Goal: Information Seeking & Learning: Learn about a topic

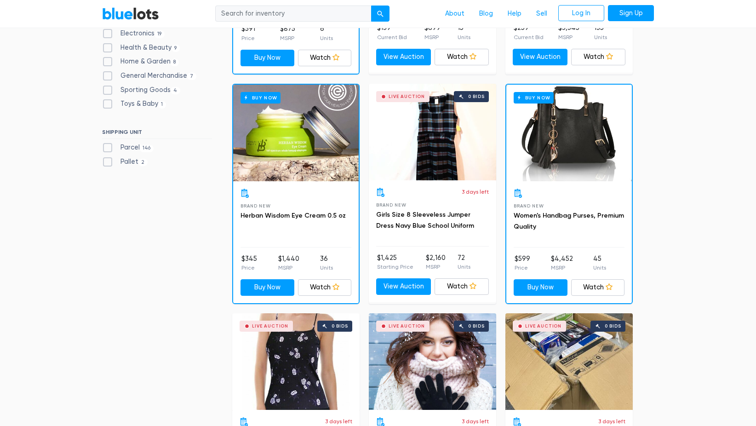
scroll to position [459, 0]
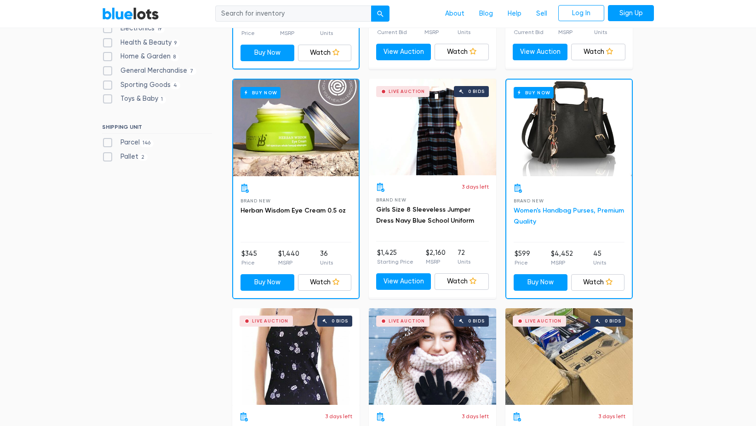
click at [550, 206] on link "Women's Handbag Purses, Premium Quality" at bounding box center [568, 215] width 110 height 19
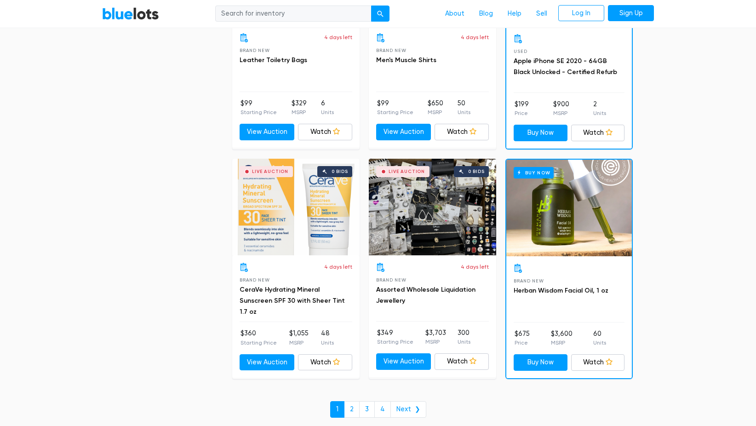
scroll to position [3839, 0]
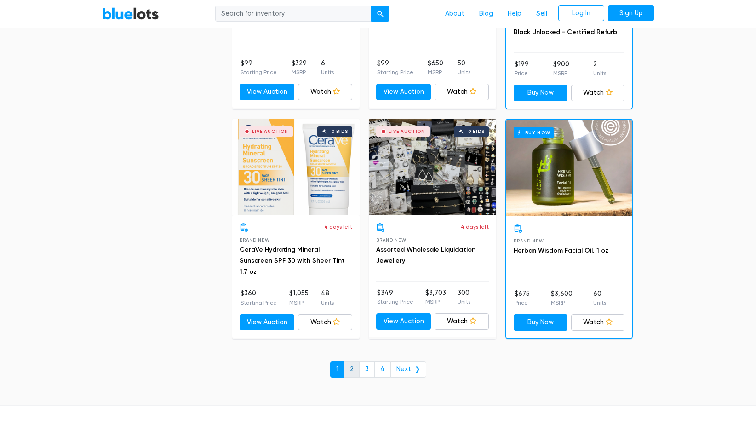
click at [354, 374] on link "2" at bounding box center [352, 369] width 16 height 17
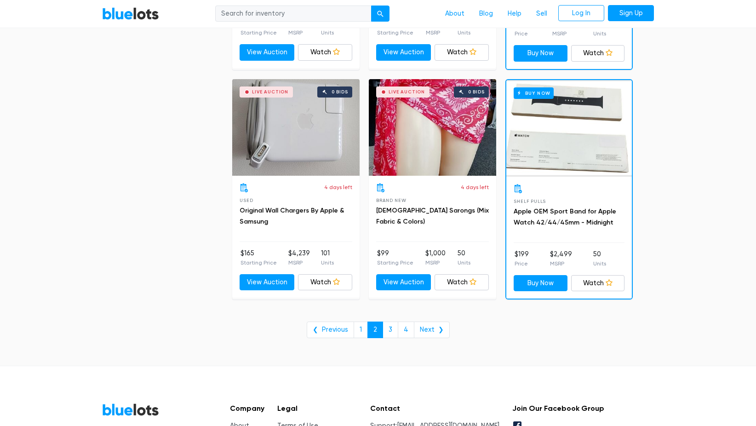
scroll to position [3703, 0]
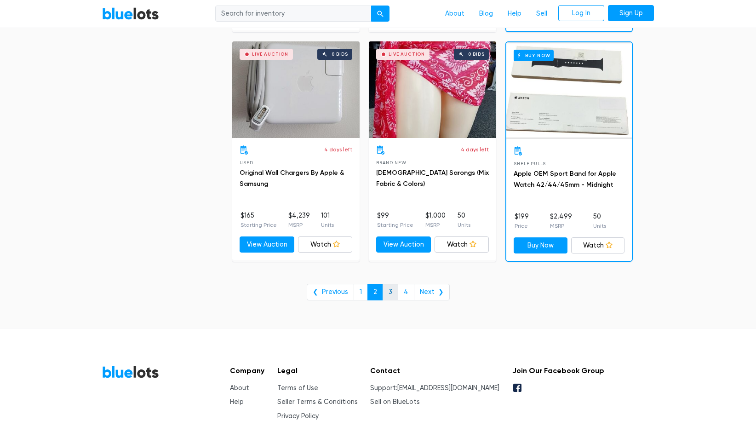
click at [390, 294] on link "3" at bounding box center [390, 292] width 16 height 17
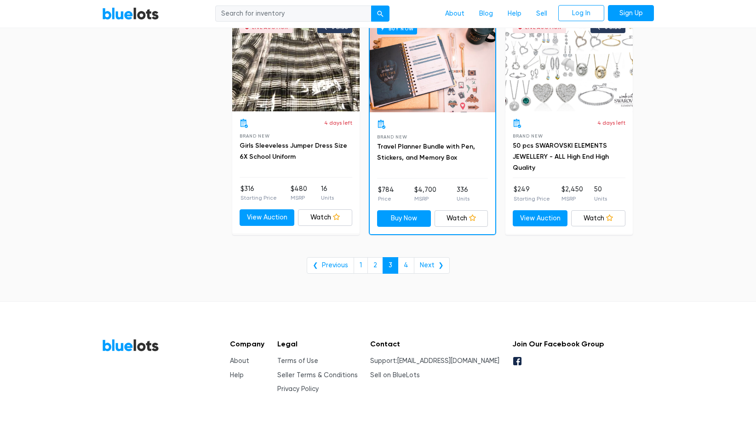
scroll to position [3733, 0]
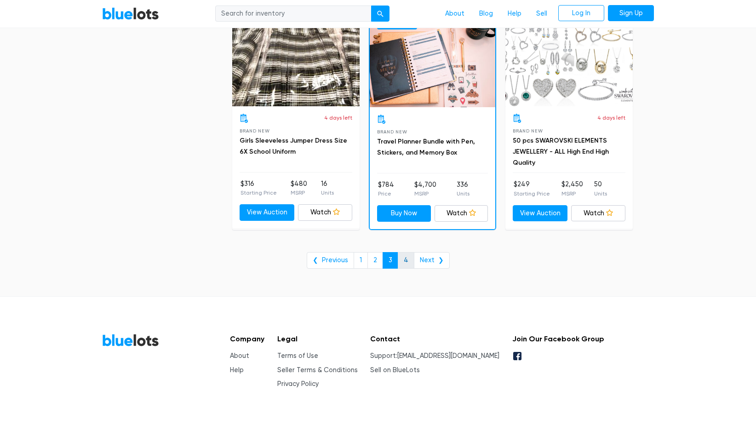
click at [405, 258] on link "4" at bounding box center [406, 260] width 17 height 17
